Goal: Find specific page/section: Find specific page/section

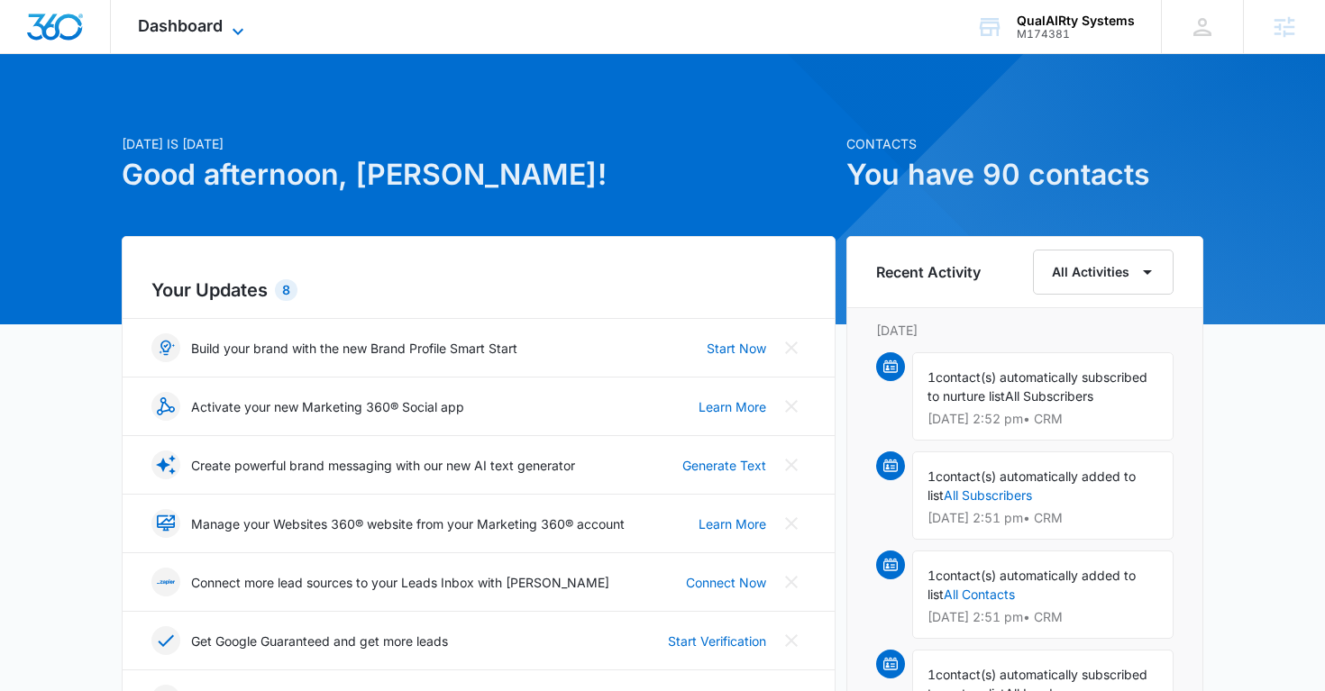
click at [227, 25] on icon at bounding box center [238, 32] width 22 height 22
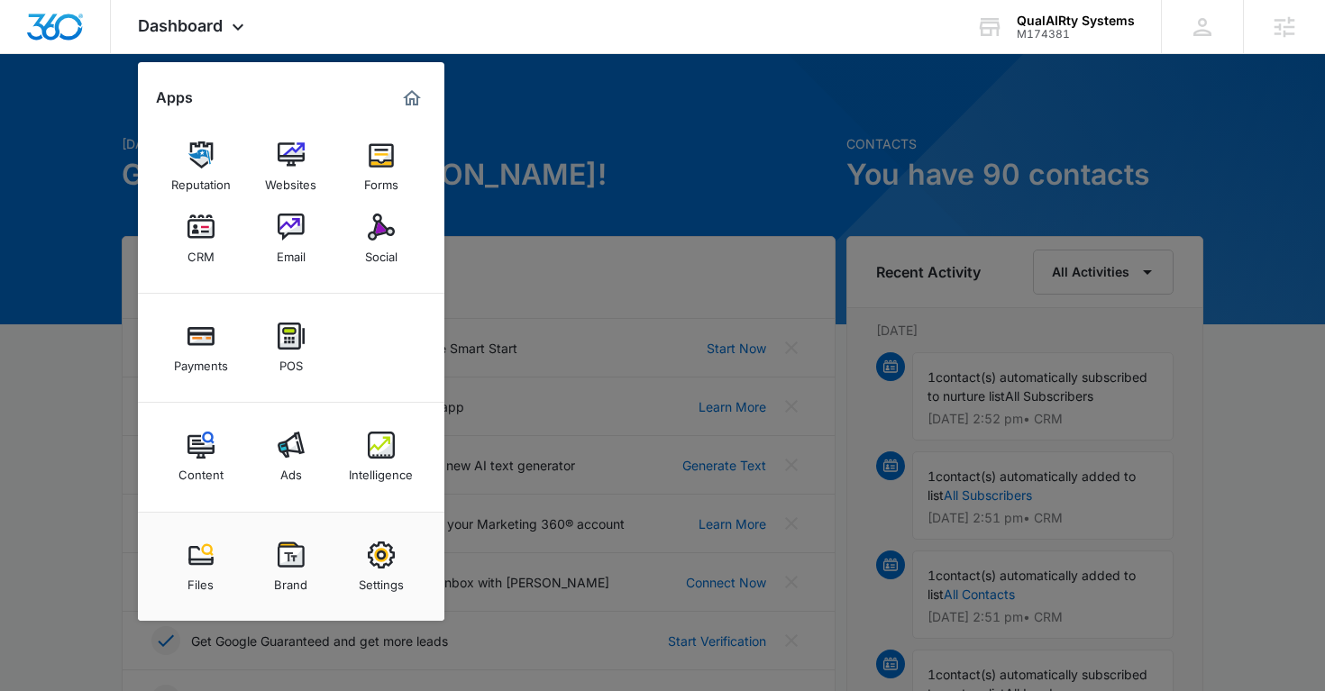
click at [295, 462] on div "Ads" at bounding box center [291, 470] width 22 height 23
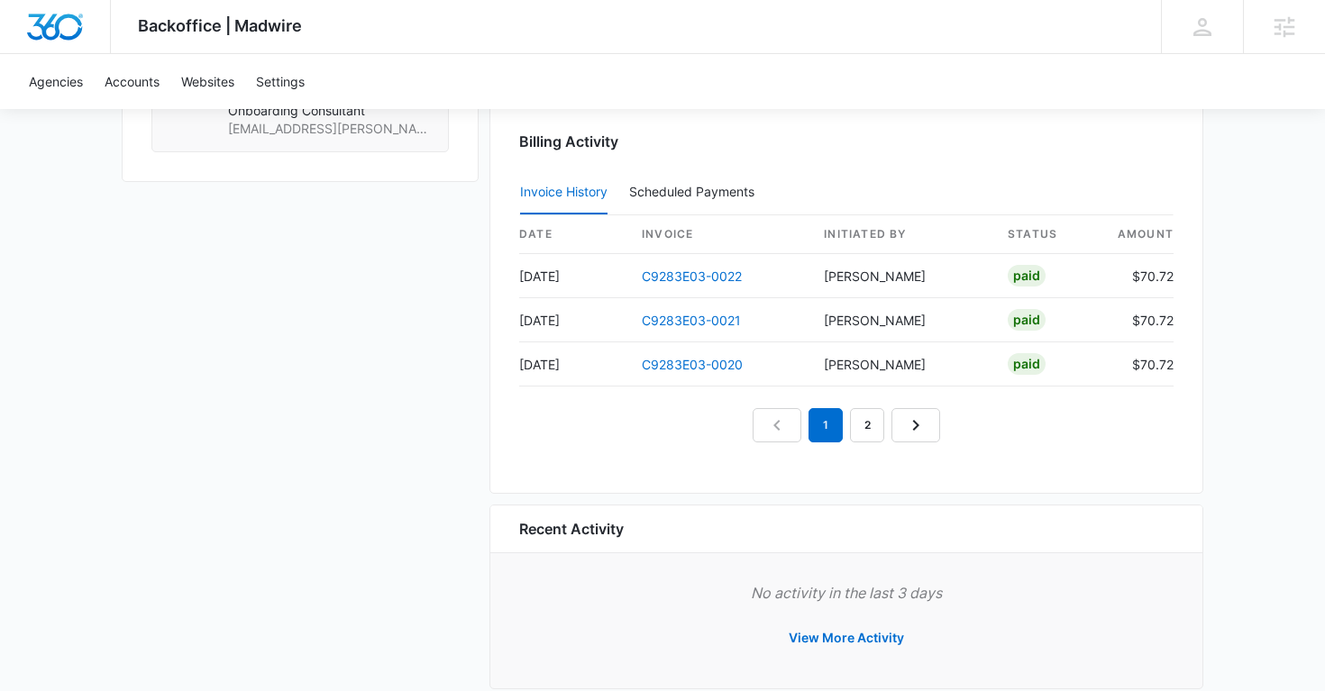
scroll to position [1695, 0]
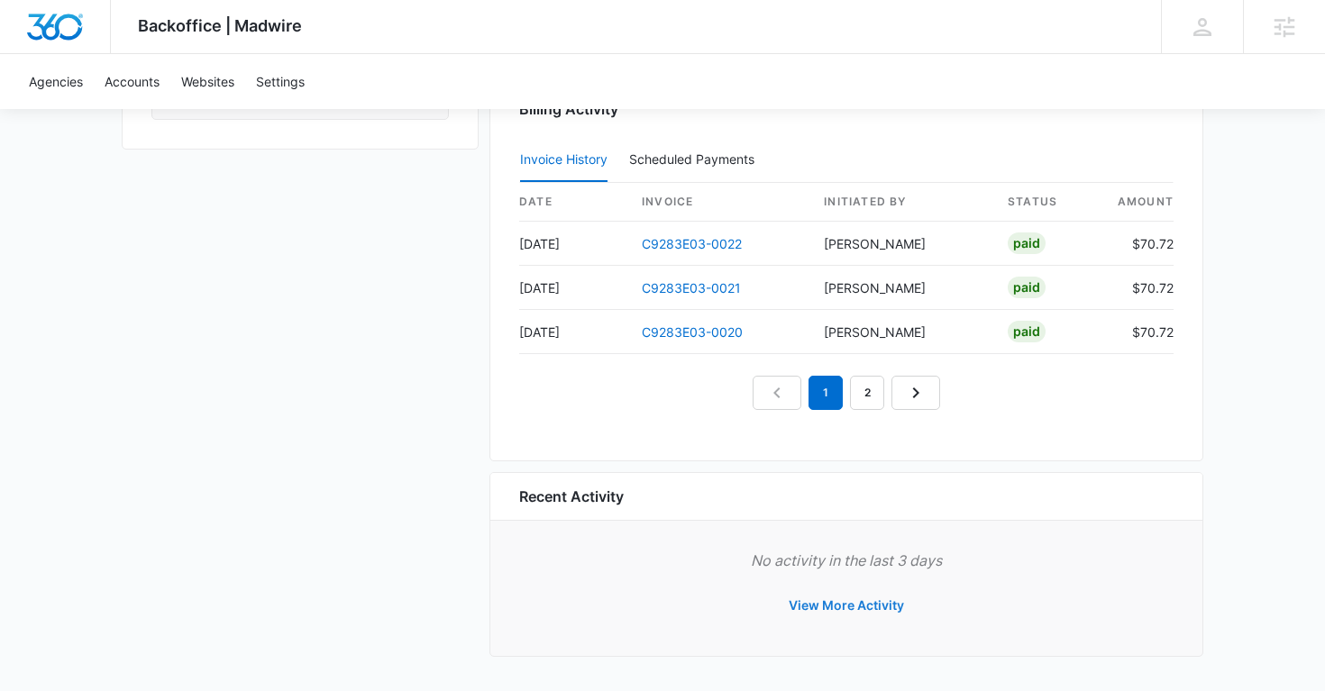
click at [876, 598] on button "View More Activity" at bounding box center [846, 605] width 151 height 43
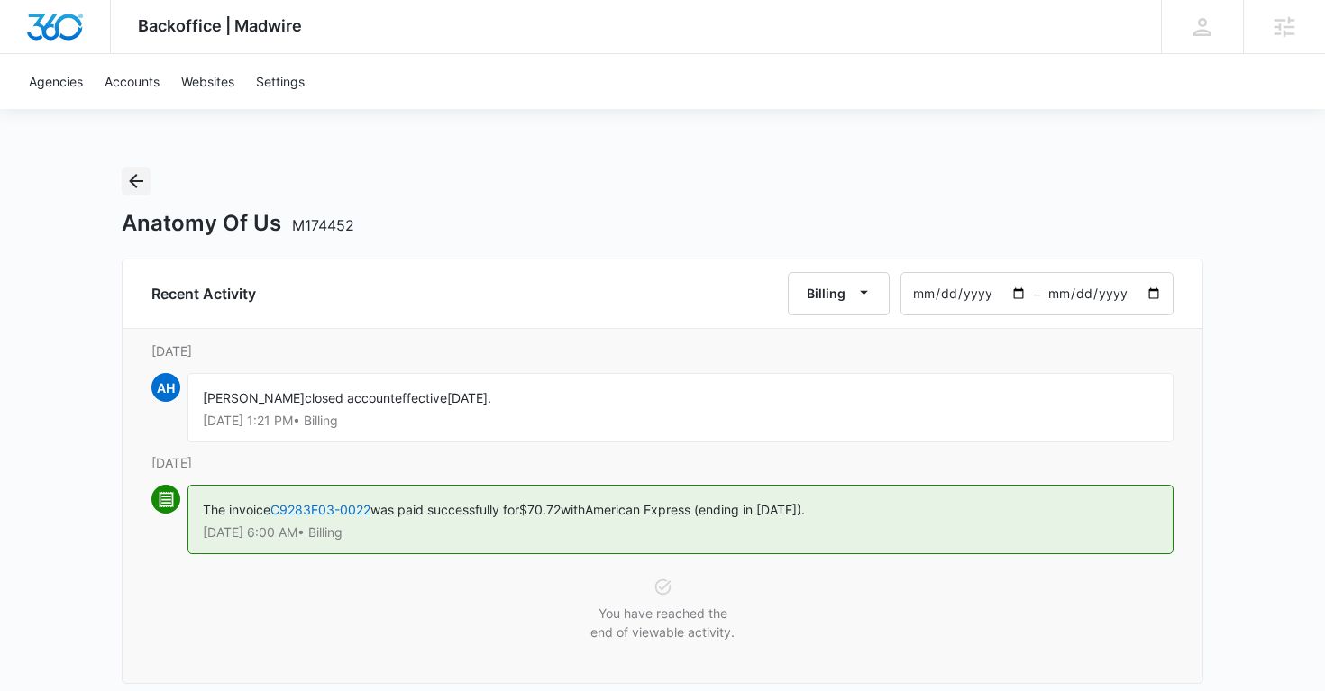
click at [139, 185] on icon "Back" at bounding box center [136, 181] width 22 height 22
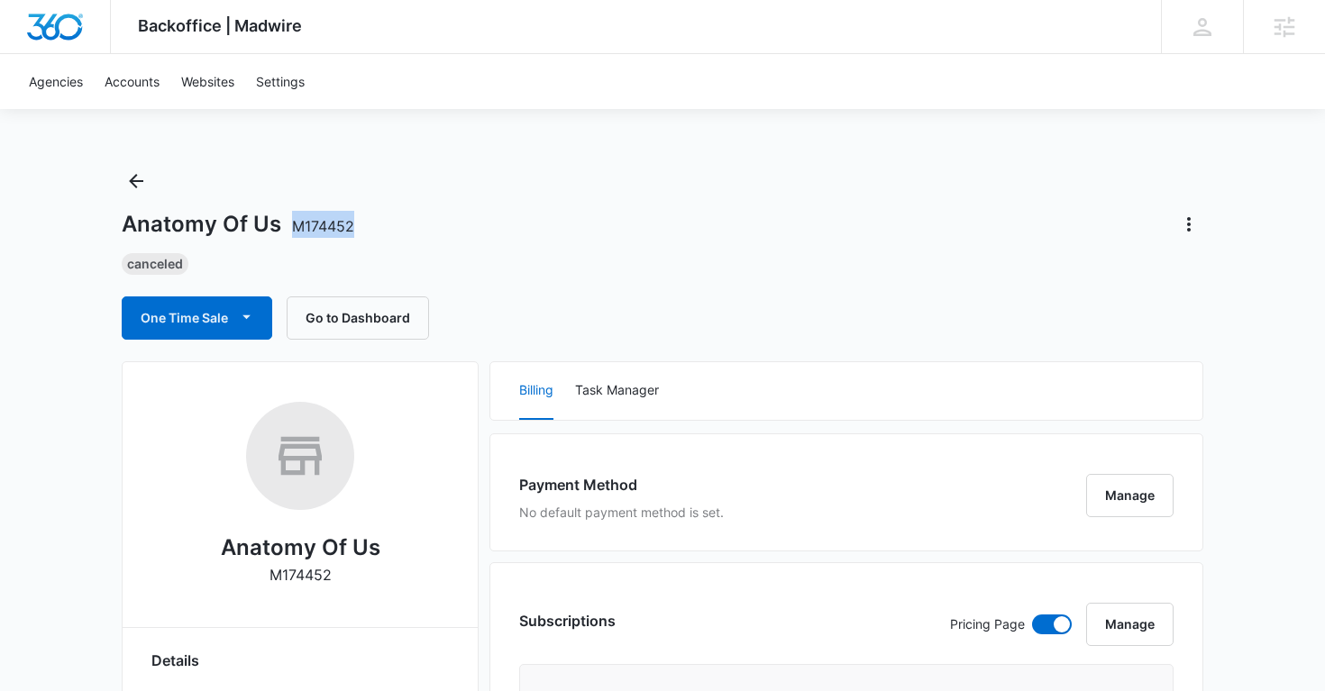
copy span "M174452"
drag, startPoint x: 379, startPoint y: 224, endPoint x: 302, endPoint y: 225, distance: 76.6
click at [302, 225] on div "Anatomy Of Us M174452" at bounding box center [663, 224] width 1082 height 29
